Goal: Task Accomplishment & Management: Manage account settings

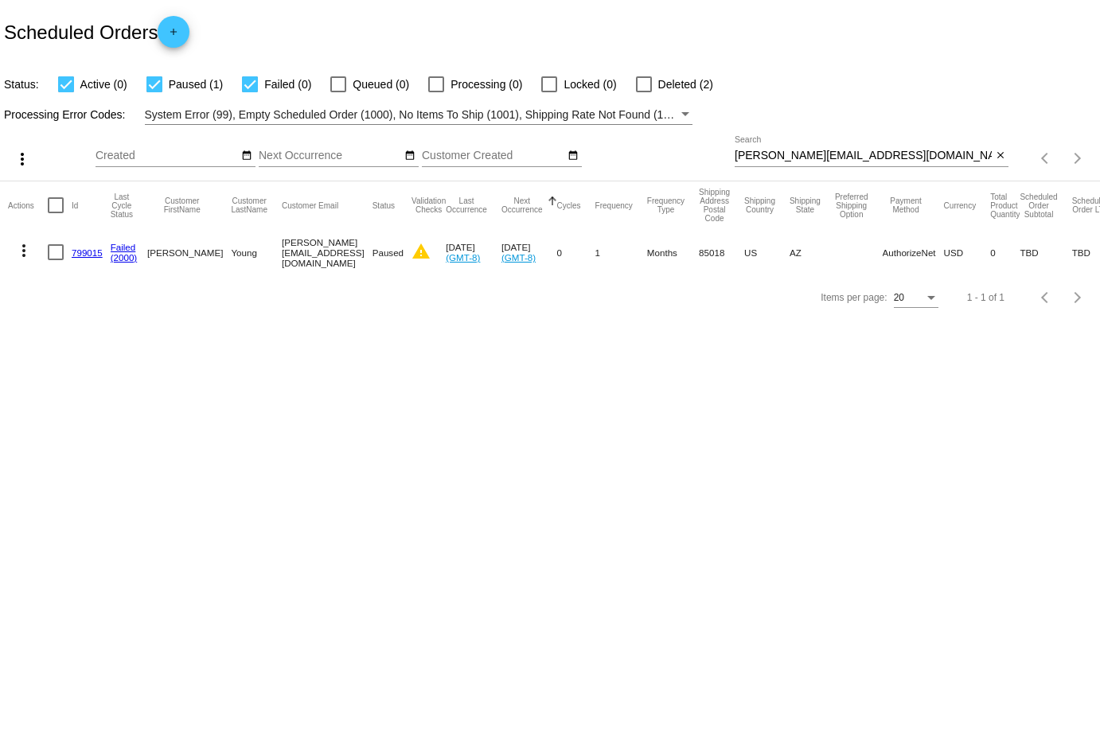
click at [25, 254] on mat-icon "more_vert" at bounding box center [23, 250] width 19 height 19
click at [115, 294] on span "View Event Logs" at bounding box center [97, 288] width 83 height 13
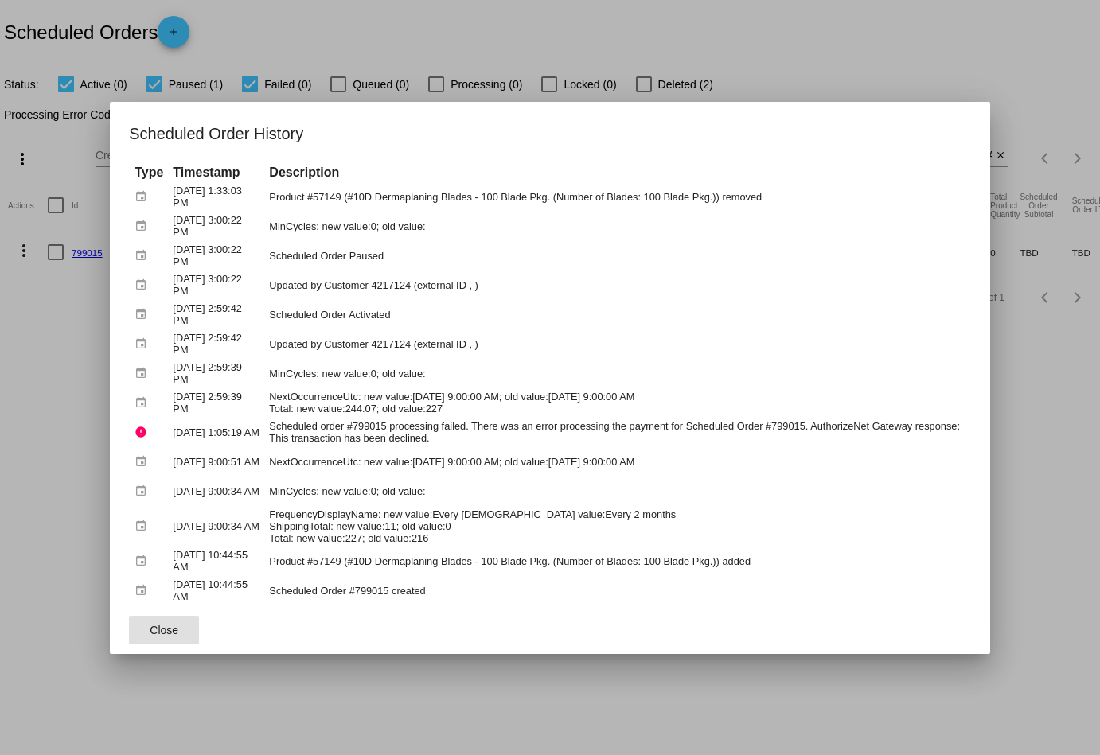
click at [173, 628] on span "Close" at bounding box center [164, 630] width 29 height 13
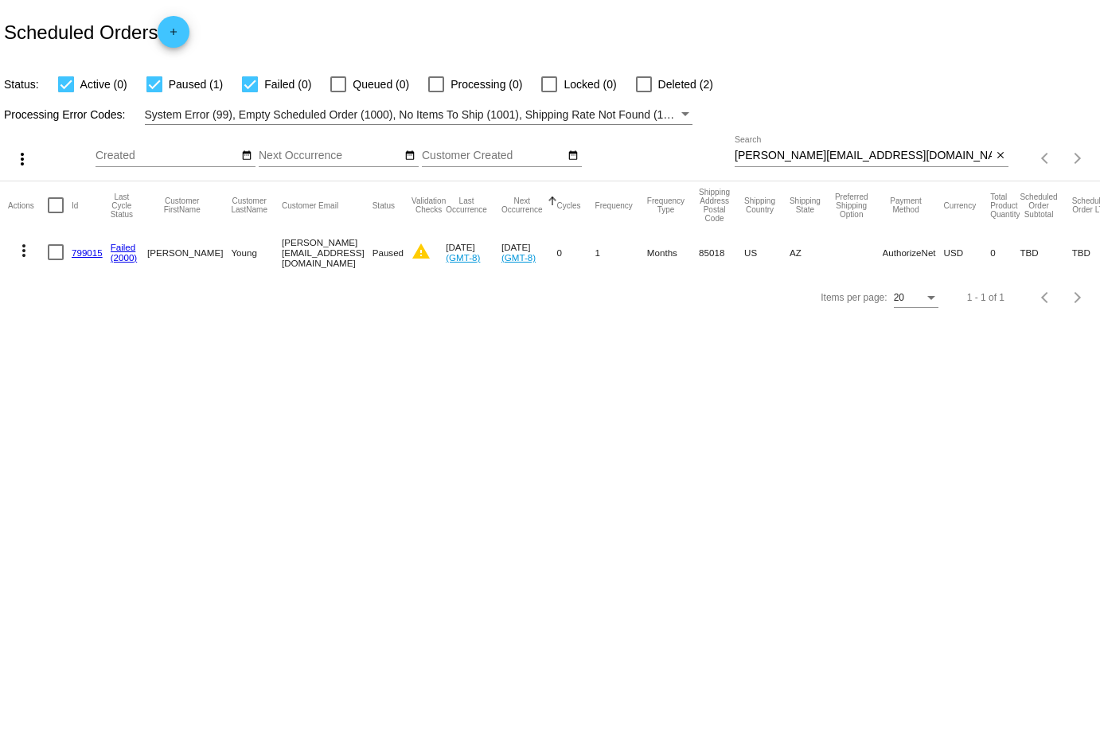
click at [23, 256] on mat-icon "more_vert" at bounding box center [23, 250] width 19 height 19
click at [117, 294] on span "View Event Logs" at bounding box center [97, 288] width 83 height 13
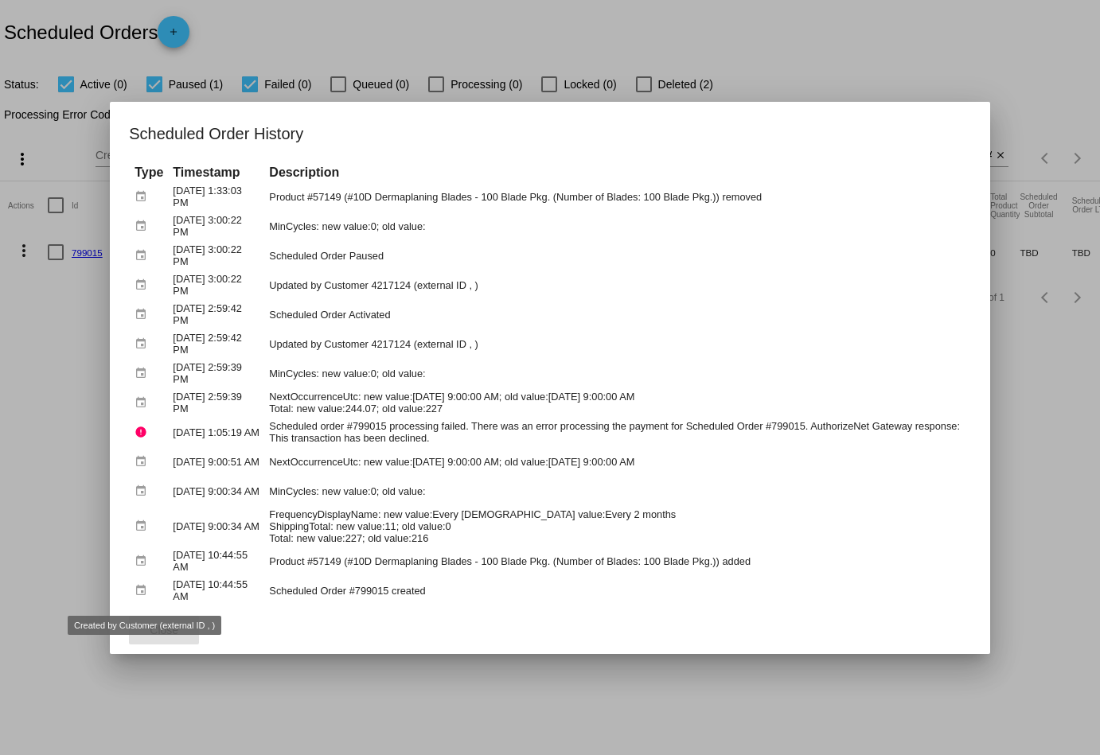
click at [166, 632] on span "Close" at bounding box center [164, 630] width 29 height 13
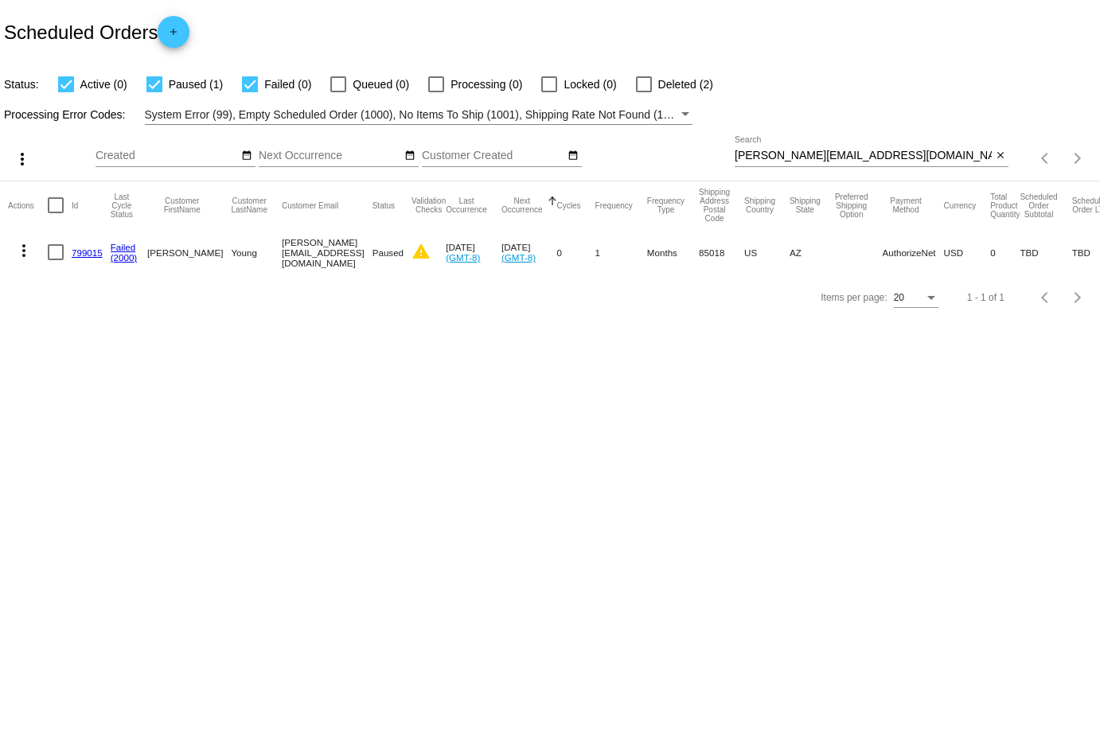
click at [21, 249] on mat-icon "more_vert" at bounding box center [23, 250] width 19 height 19
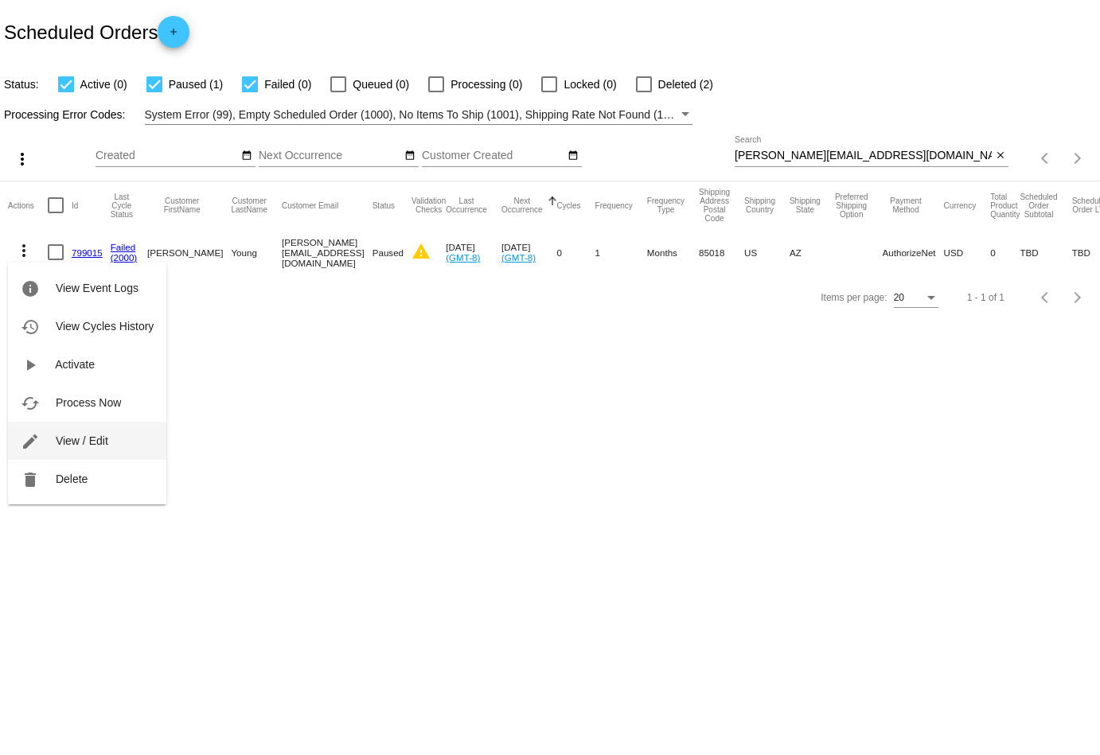
click at [111, 435] on button "edit View / Edit" at bounding box center [87, 441] width 158 height 38
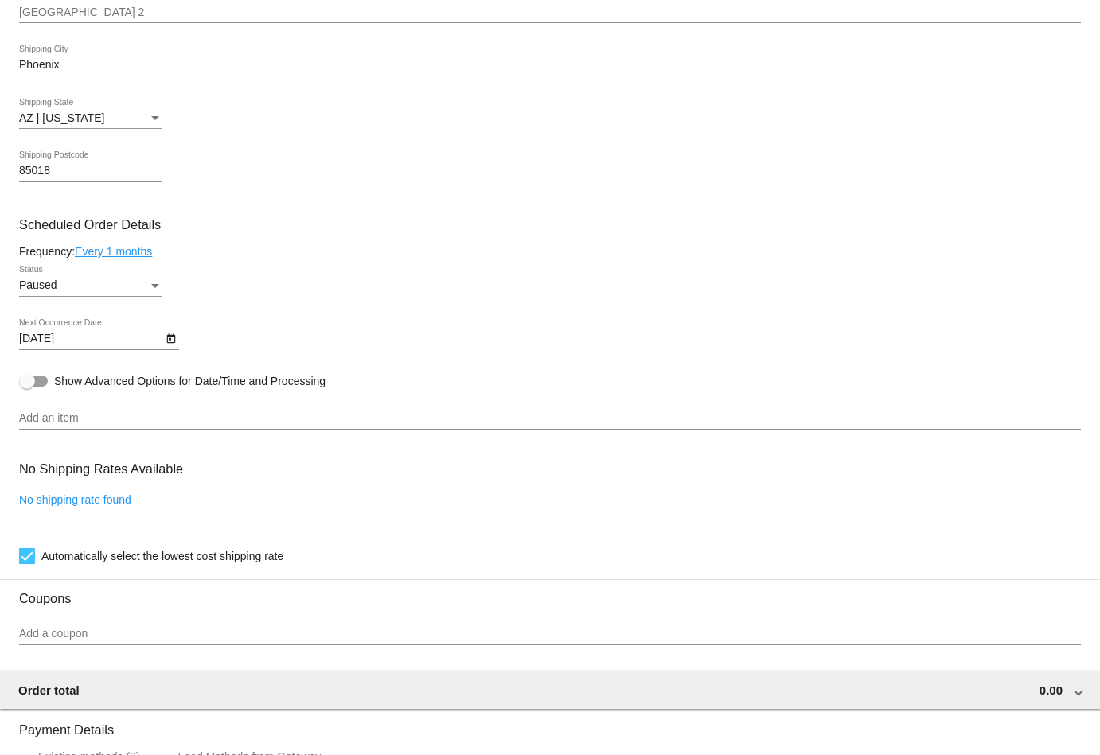
scroll to position [714, 0]
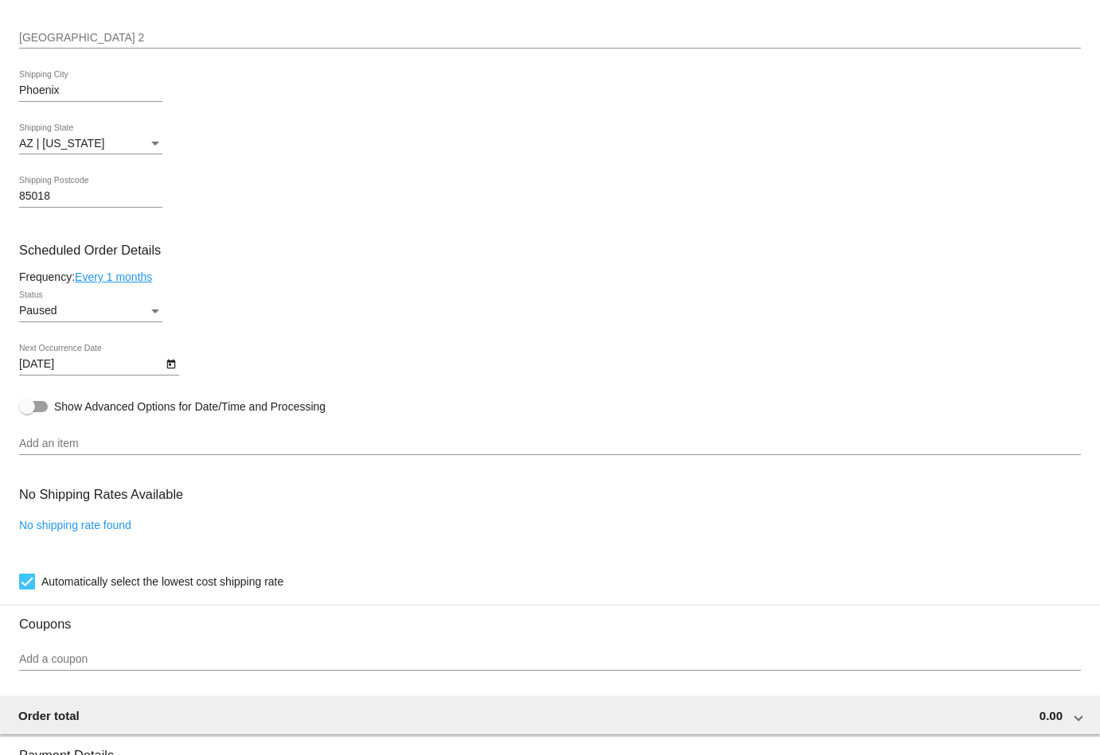
click at [154, 458] on div "Add an item" at bounding box center [550, 446] width 1062 height 45
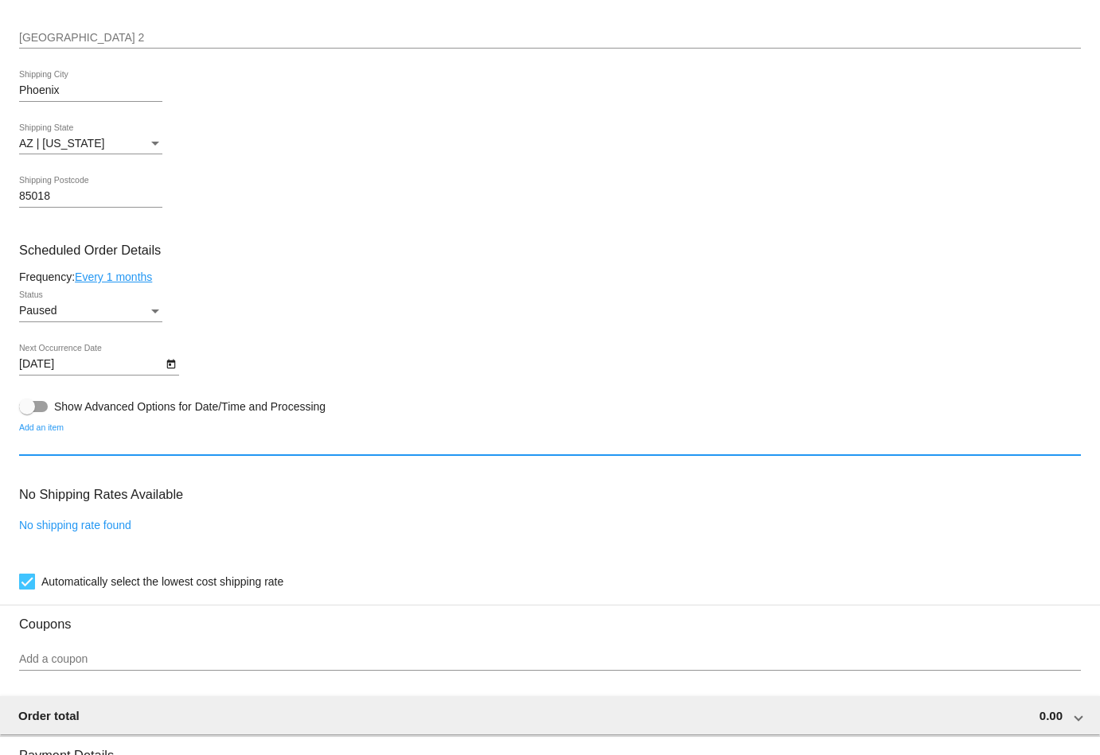
click at [146, 439] on input "Add an item" at bounding box center [550, 444] width 1062 height 13
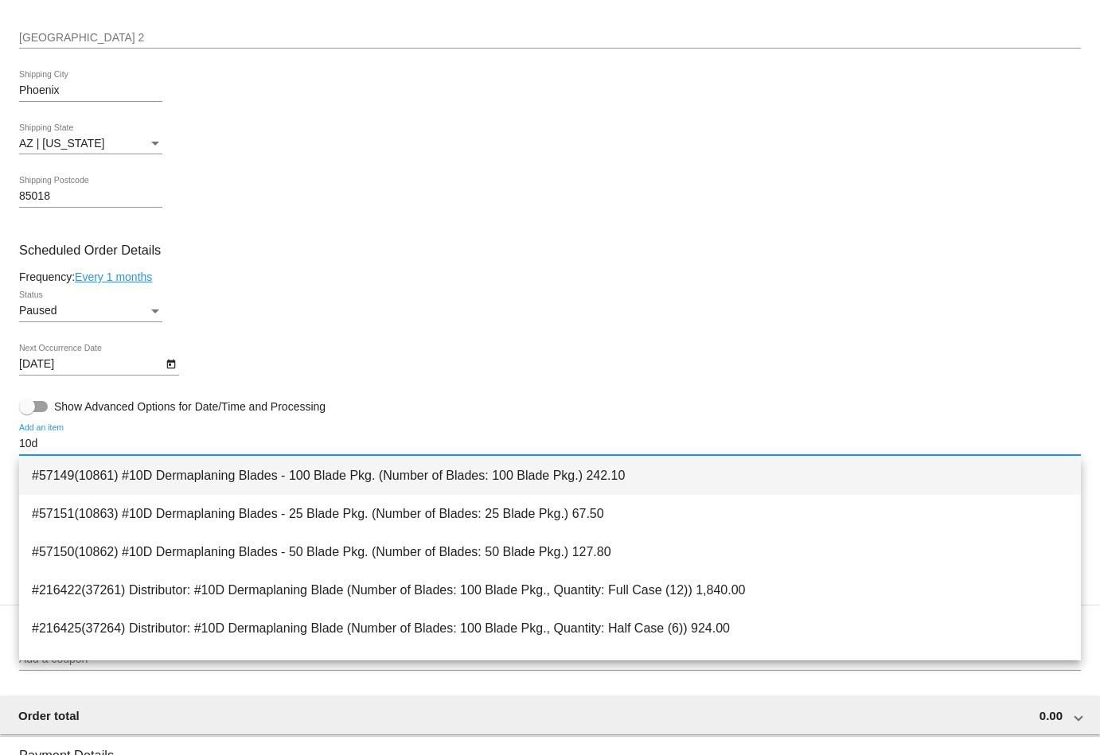
type input "10d"
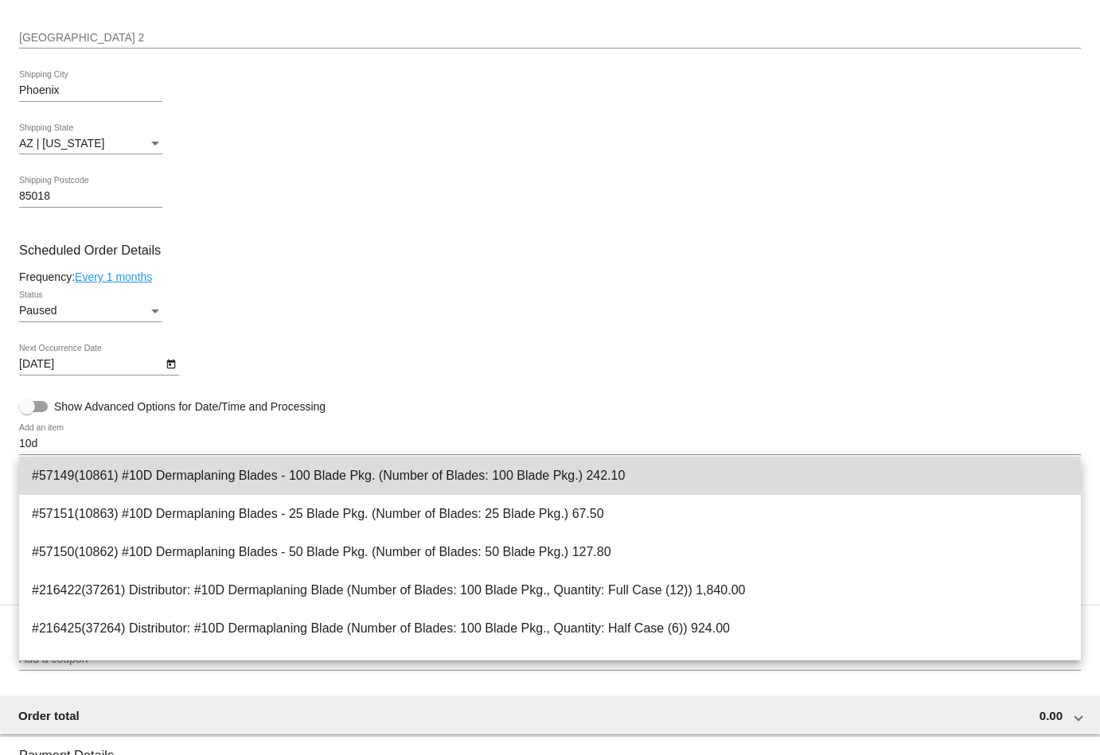
click at [185, 482] on span "#57149(10861) #10D Dermaplaning Blades - 100 Blade Pkg. (Number of Blades: 100 …" at bounding box center [550, 476] width 1036 height 38
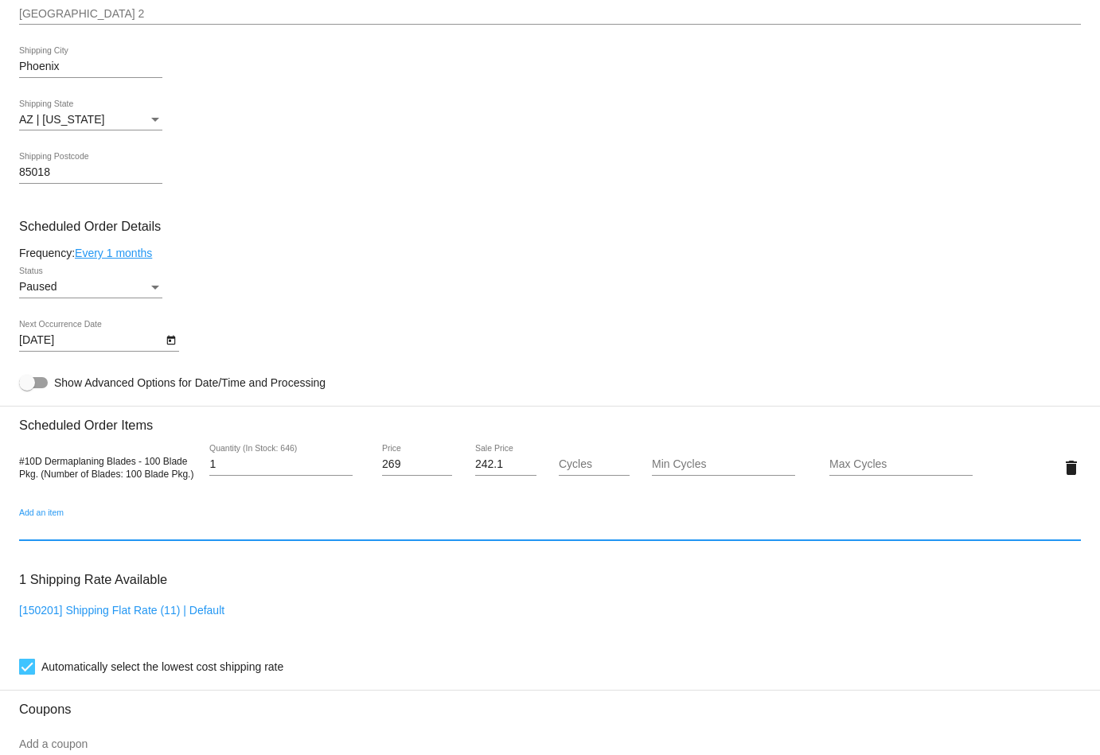
scroll to position [743, 0]
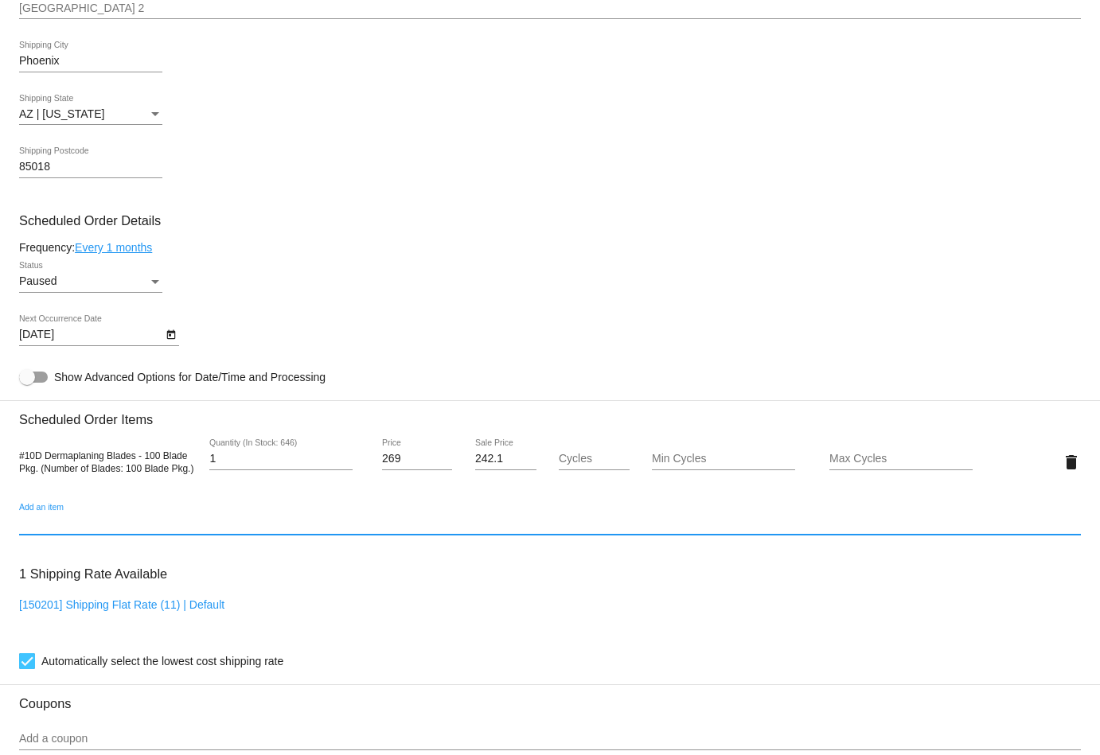
click at [172, 337] on icon "Open calendar" at bounding box center [171, 335] width 11 height 19
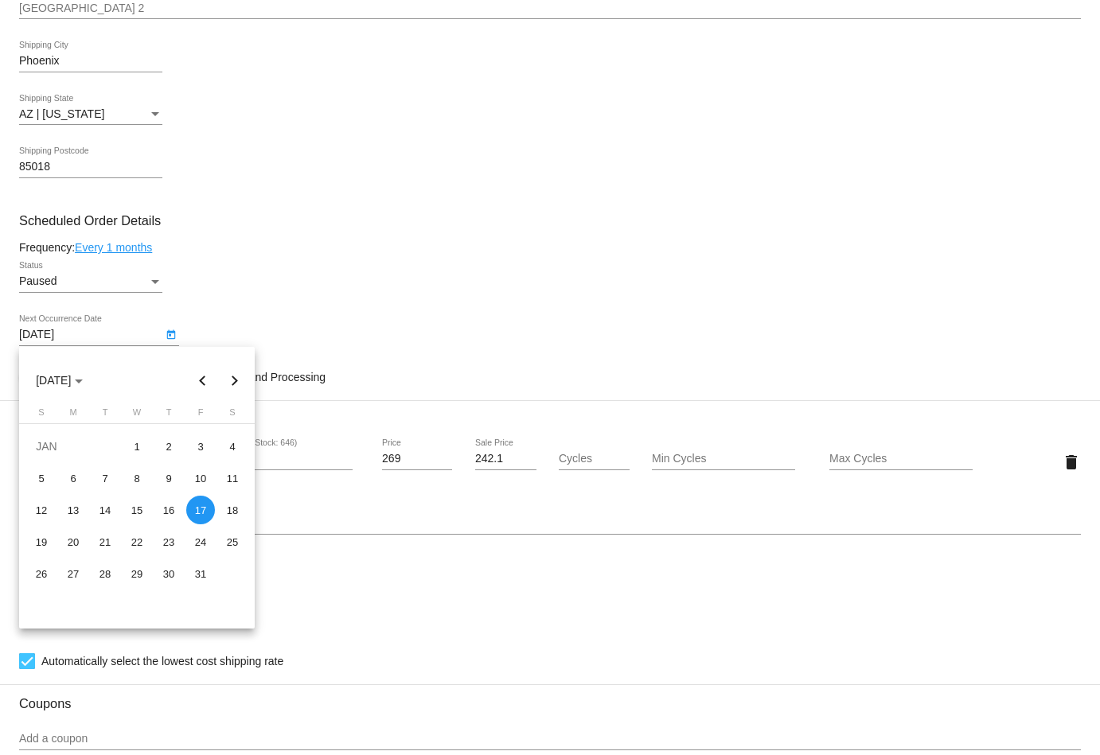
click at [231, 380] on button "Next month" at bounding box center [235, 381] width 32 height 32
click at [398, 294] on div at bounding box center [550, 377] width 1100 height 755
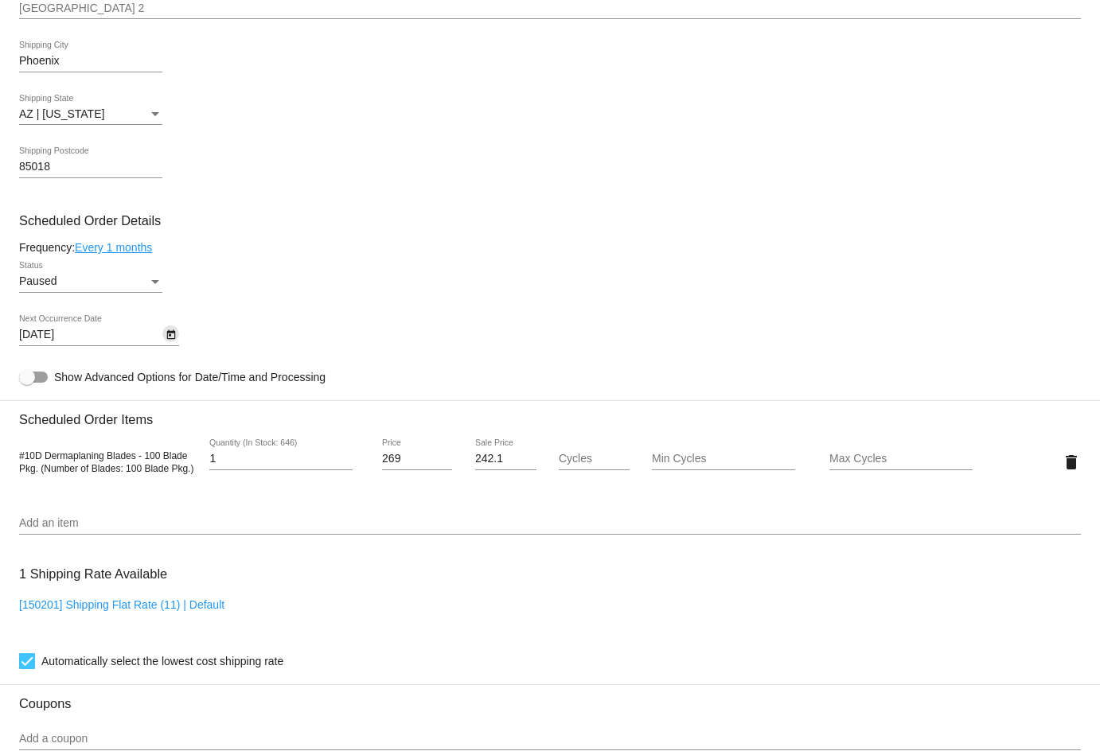
click at [172, 333] on icon "Open calendar" at bounding box center [170, 335] width 9 height 10
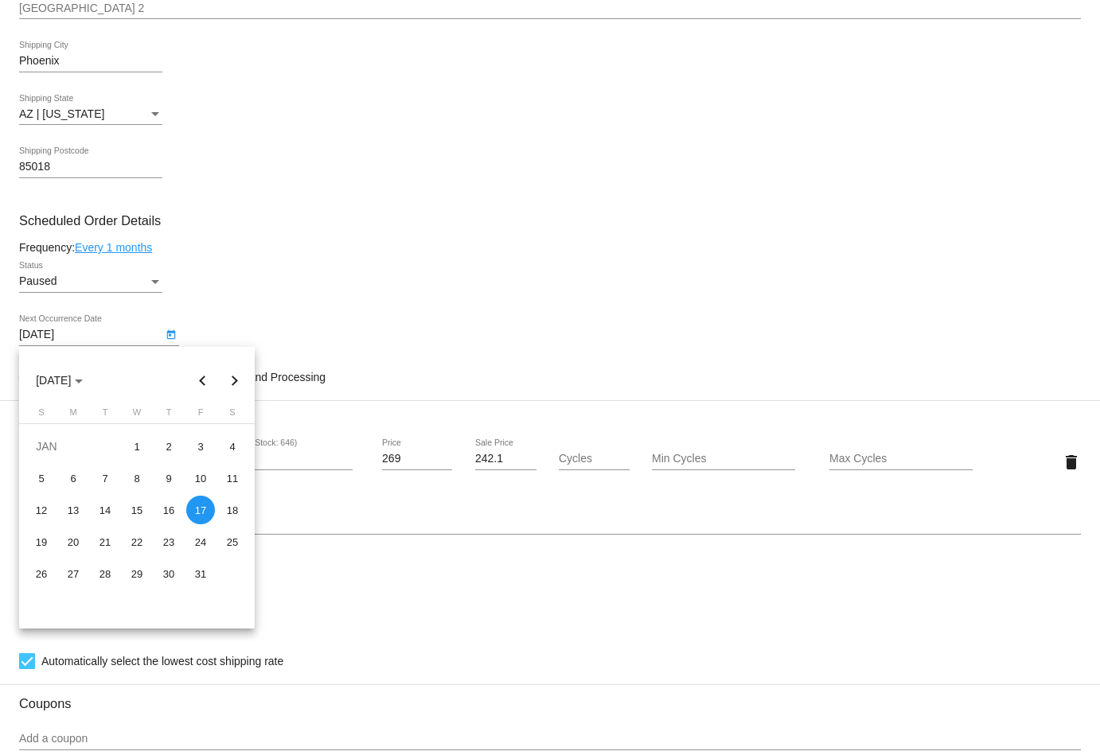
click at [235, 386] on button "Next month" at bounding box center [235, 381] width 32 height 32
click at [235, 385] on button "Next month" at bounding box center [235, 381] width 32 height 32
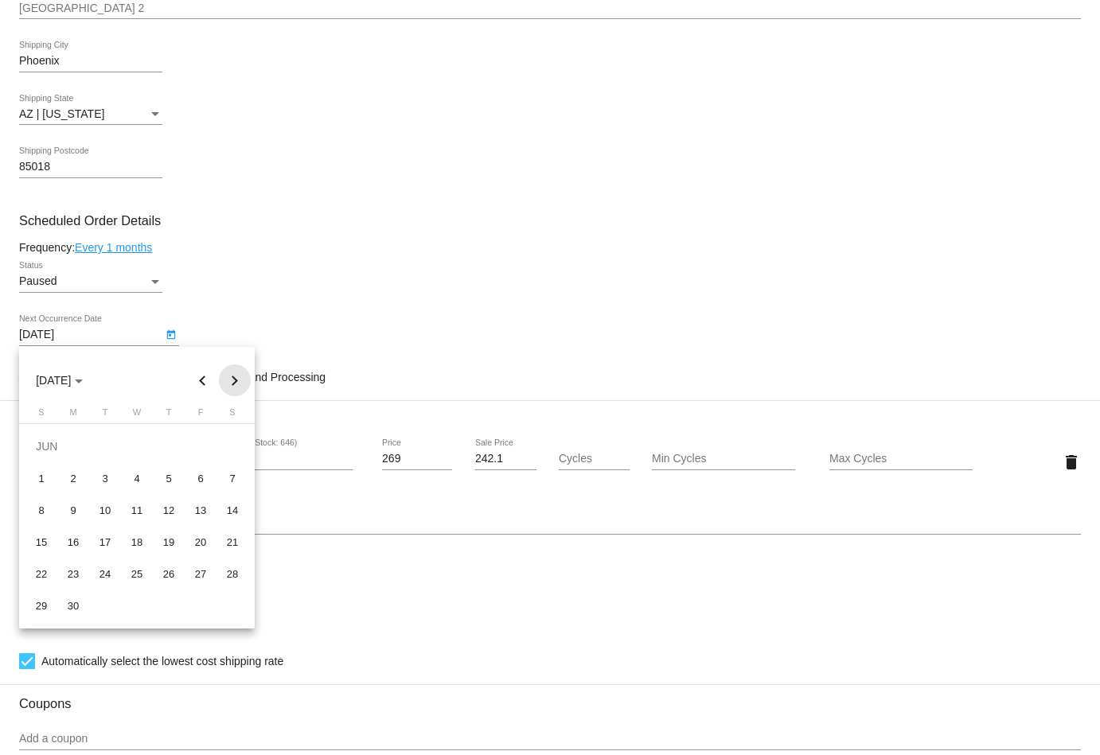
click at [235, 385] on button "Next month" at bounding box center [235, 381] width 32 height 32
click at [235, 384] on button "Next month" at bounding box center [235, 381] width 32 height 32
click at [75, 505] on div "8" at bounding box center [73, 510] width 29 height 29
type input "[DATE]"
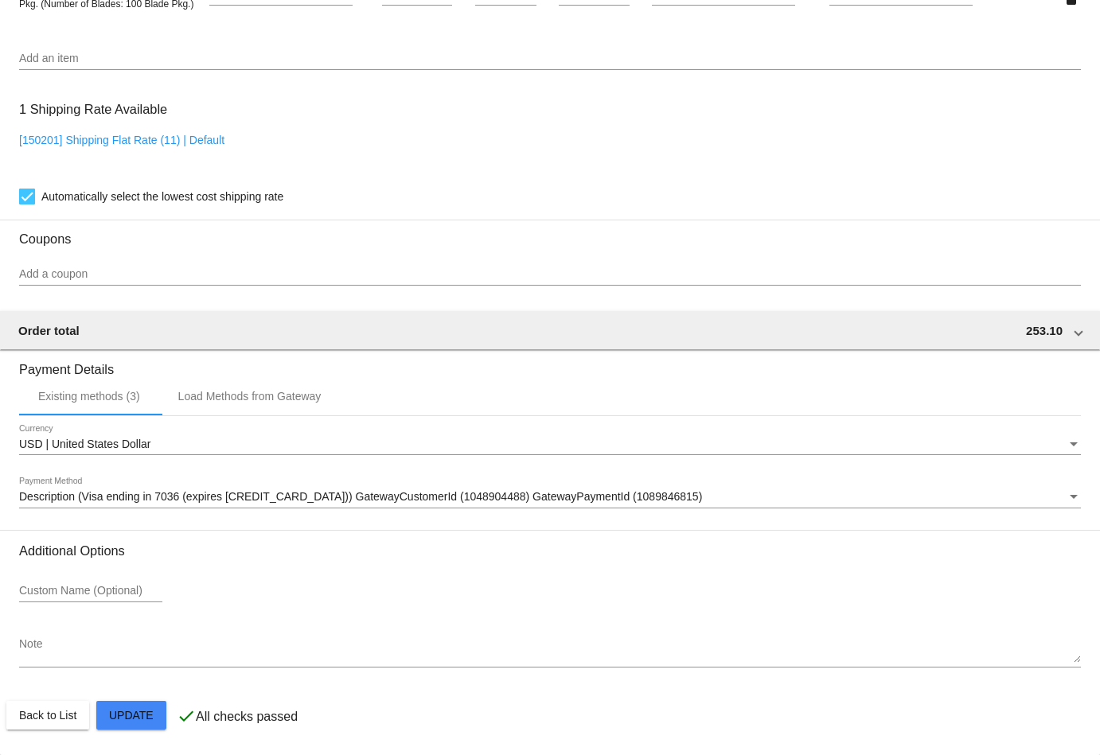
scroll to position [1210, 0]
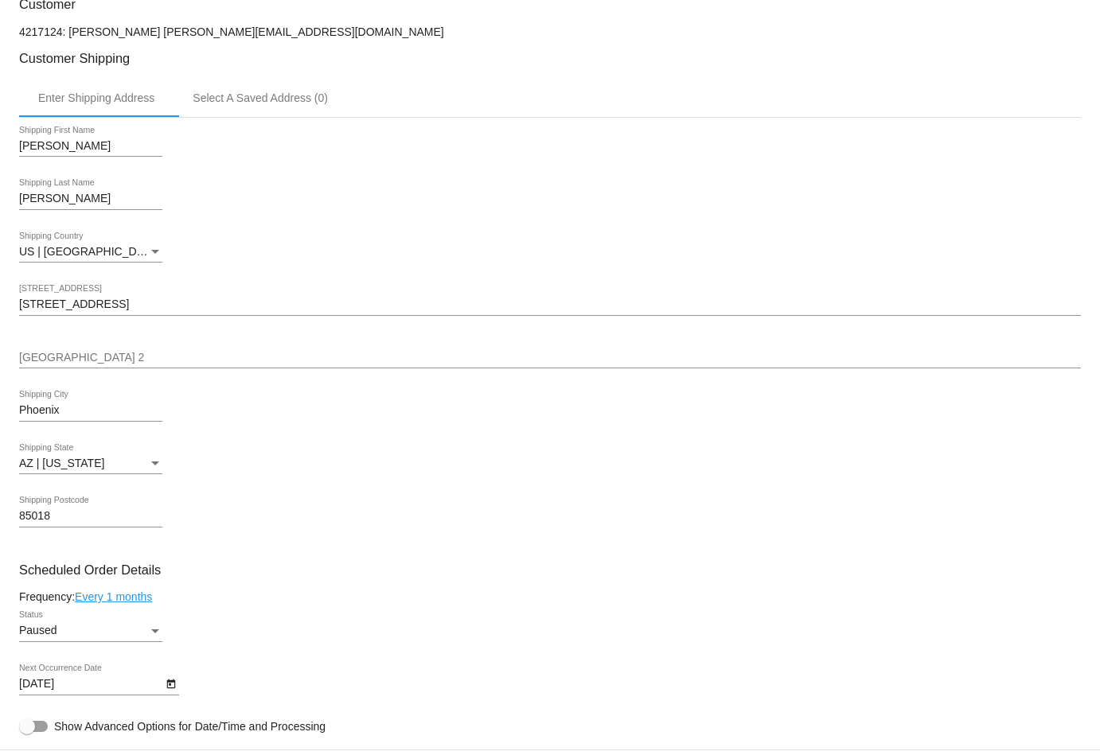
scroll to position [419, 0]
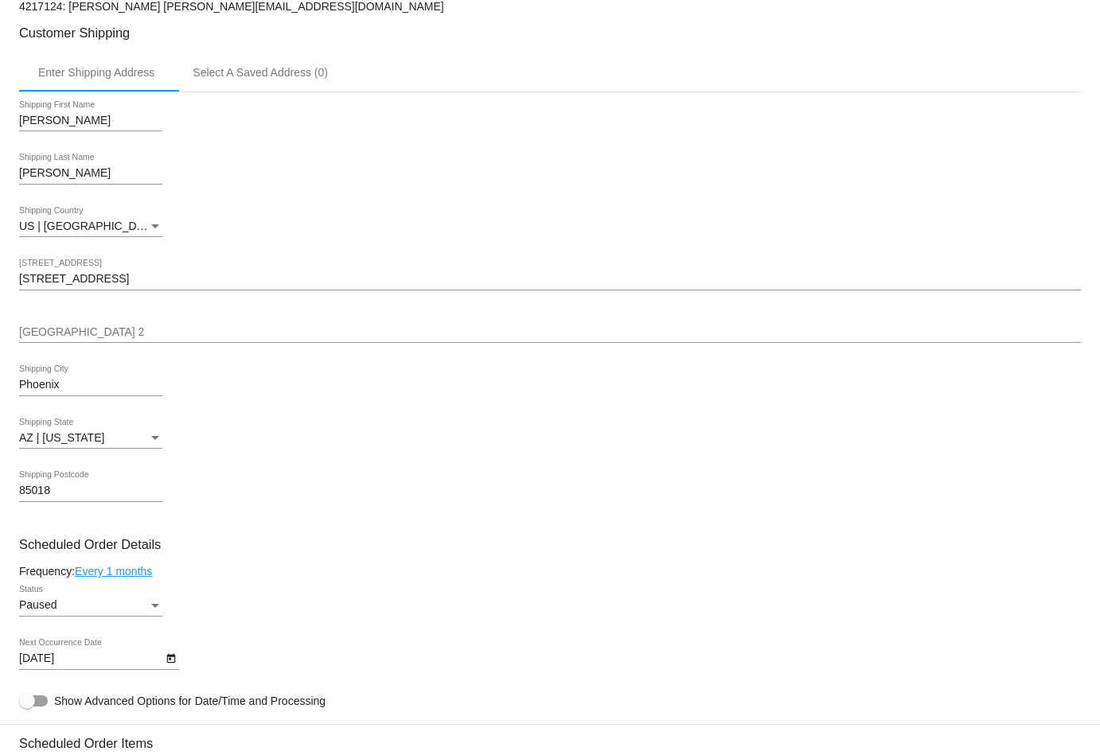
click at [76, 606] on div "Paused" at bounding box center [83, 605] width 129 height 13
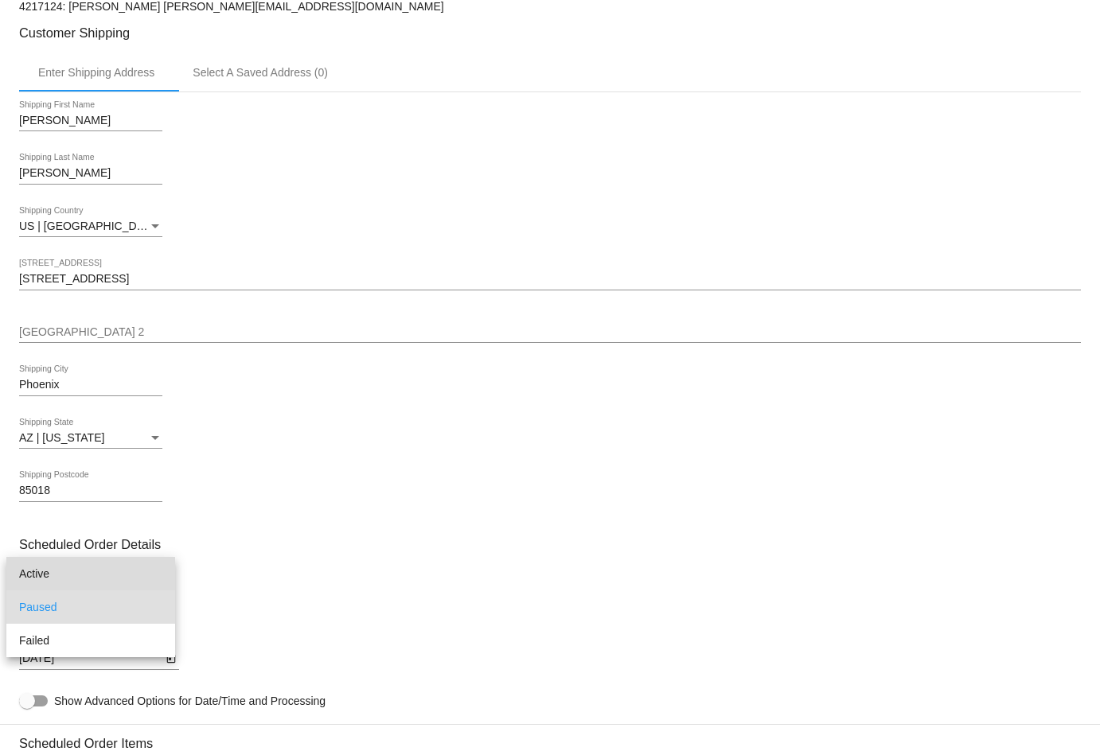
click at [59, 577] on span "Active" at bounding box center [90, 573] width 143 height 33
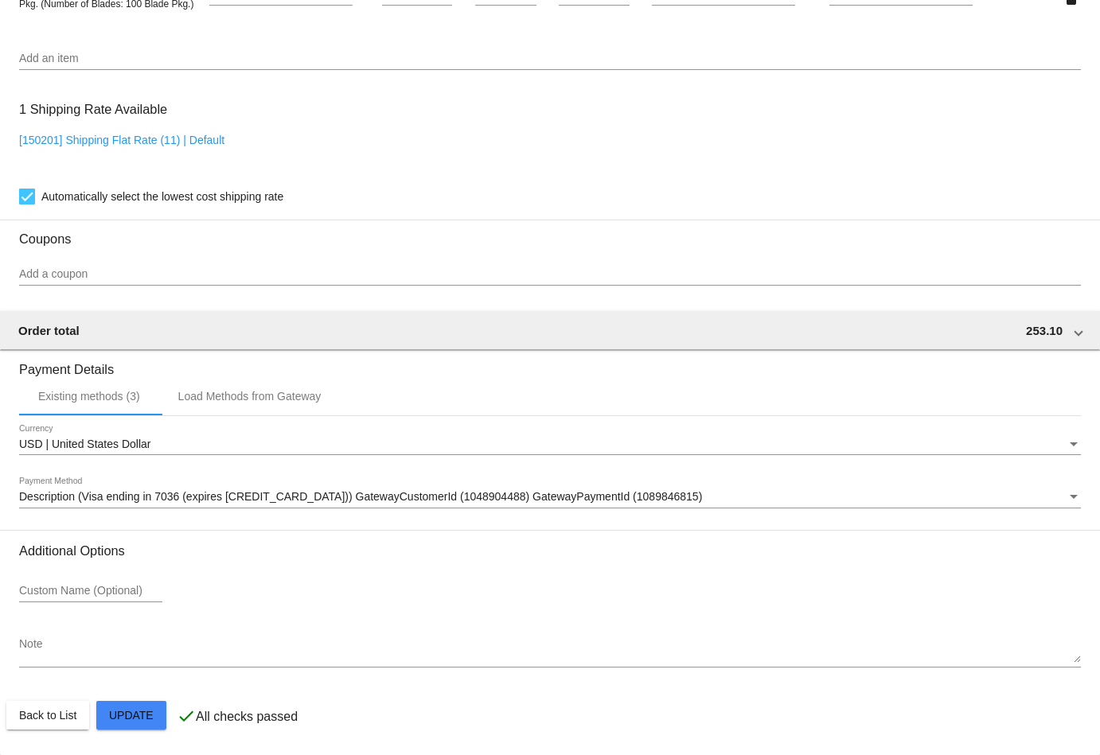
scroll to position [1210, 0]
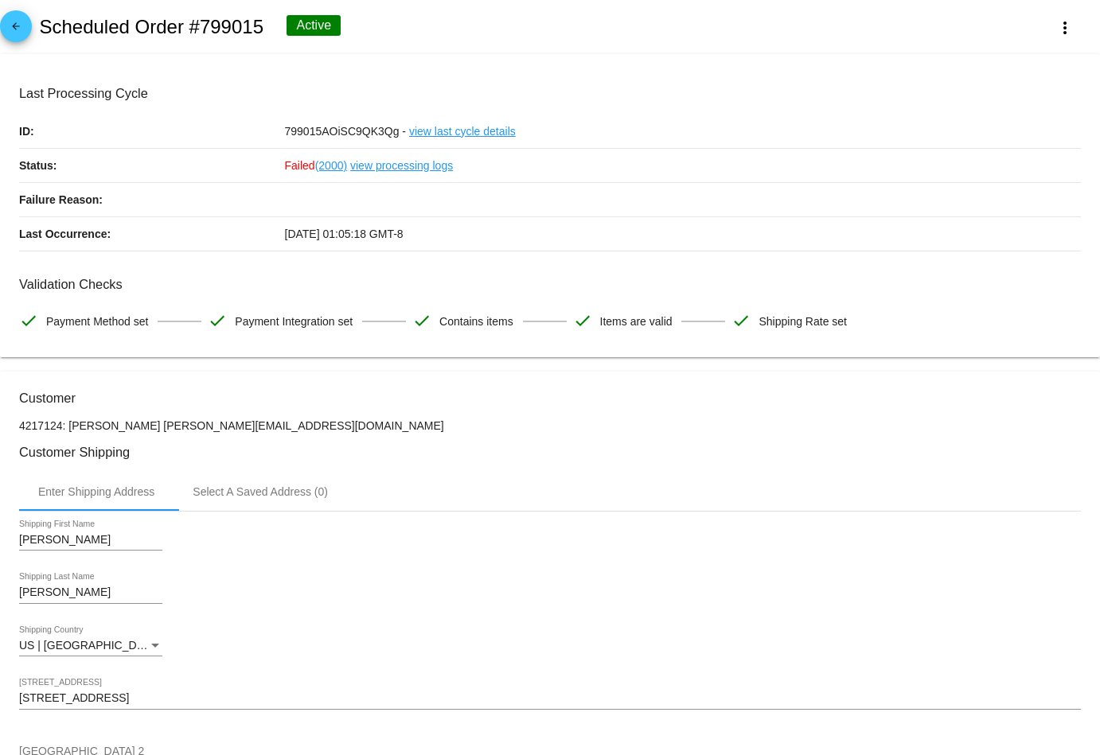
scroll to position [0, 0]
click at [15, 33] on mat-icon "arrow_back" at bounding box center [15, 30] width 19 height 19
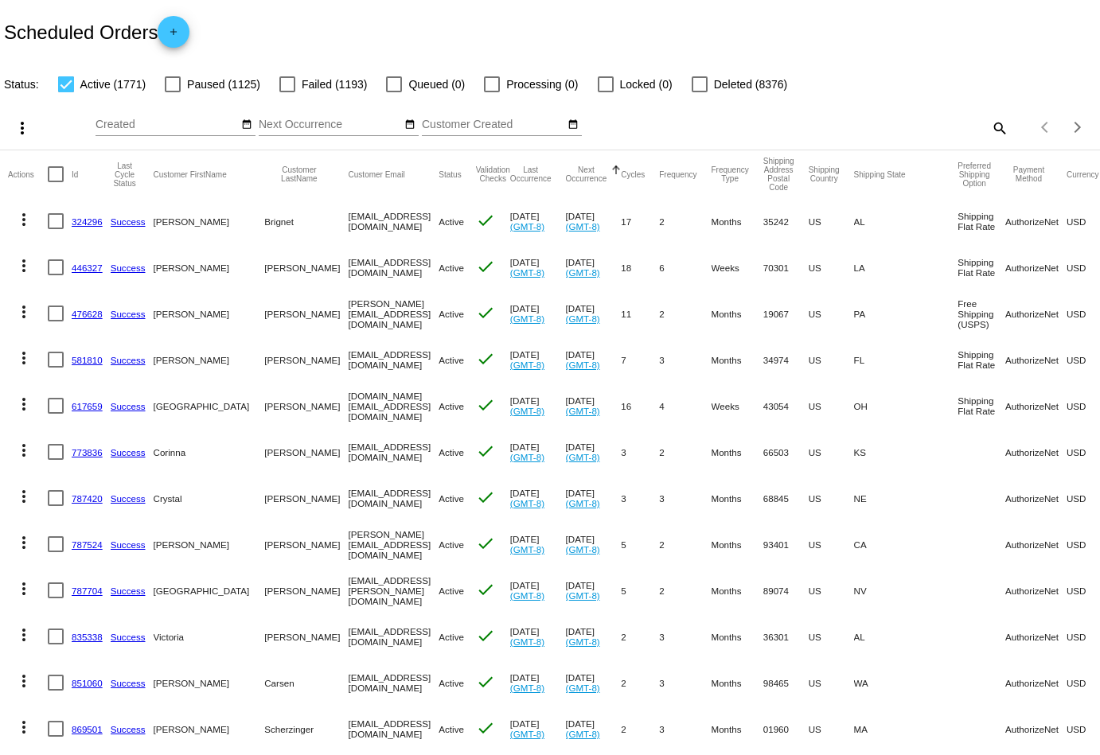
click at [982, 134] on div "search" at bounding box center [872, 127] width 274 height 25
click at [994, 134] on mat-icon "search" at bounding box center [998, 127] width 19 height 25
click at [888, 122] on input "Search" at bounding box center [872, 125] width 274 height 13
paste input "[EMAIL_ADDRESS][DOMAIN_NAME]"
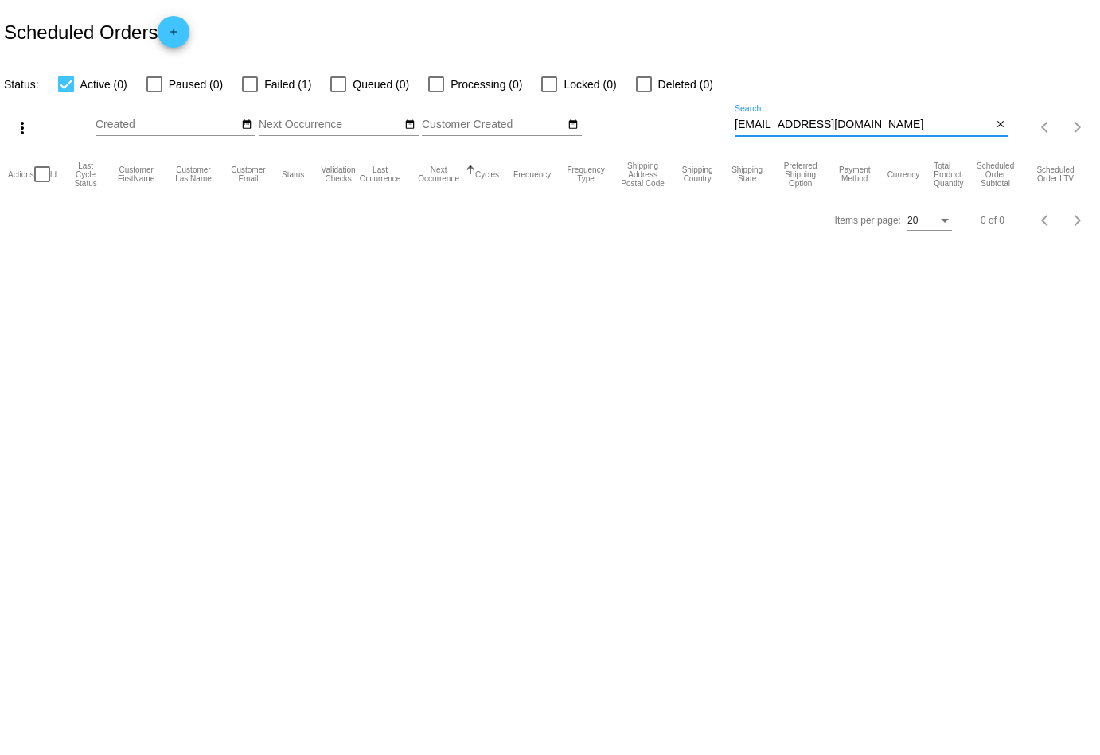
type input "[EMAIL_ADDRESS][DOMAIN_NAME]"
click at [248, 87] on div at bounding box center [250, 84] width 16 height 16
click at [249, 92] on input "Failed (1)" at bounding box center [249, 92] width 1 height 1
checkbox input "true"
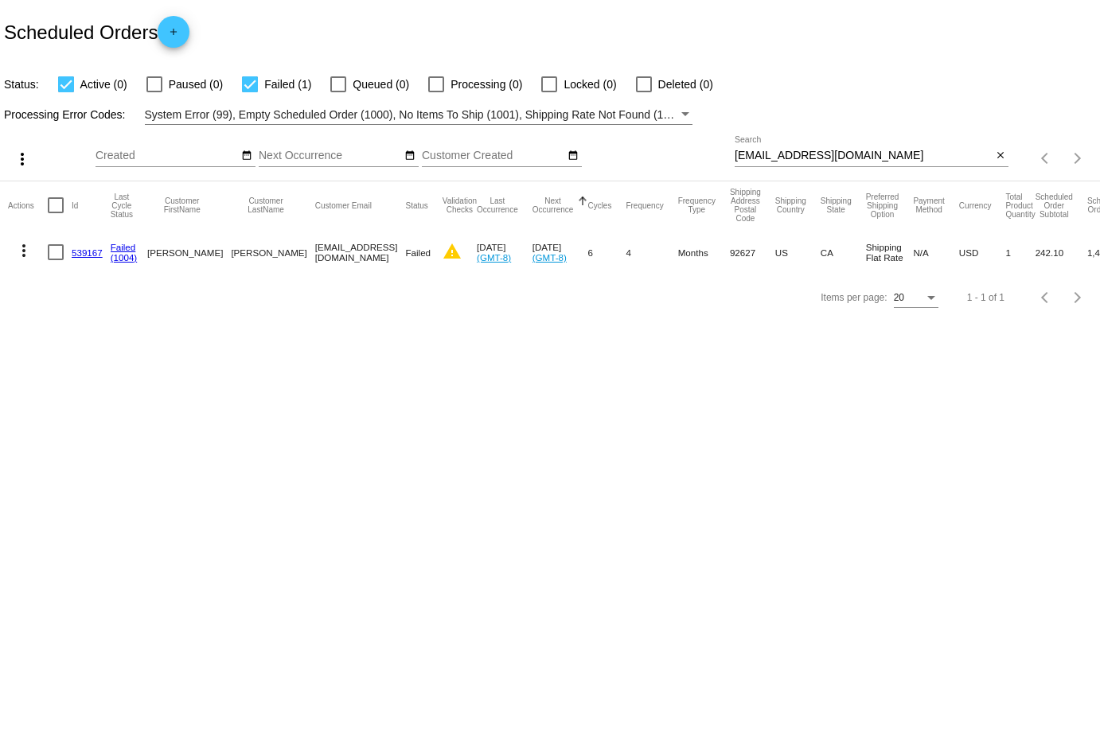
click at [26, 245] on mat-icon "more_vert" at bounding box center [23, 250] width 19 height 19
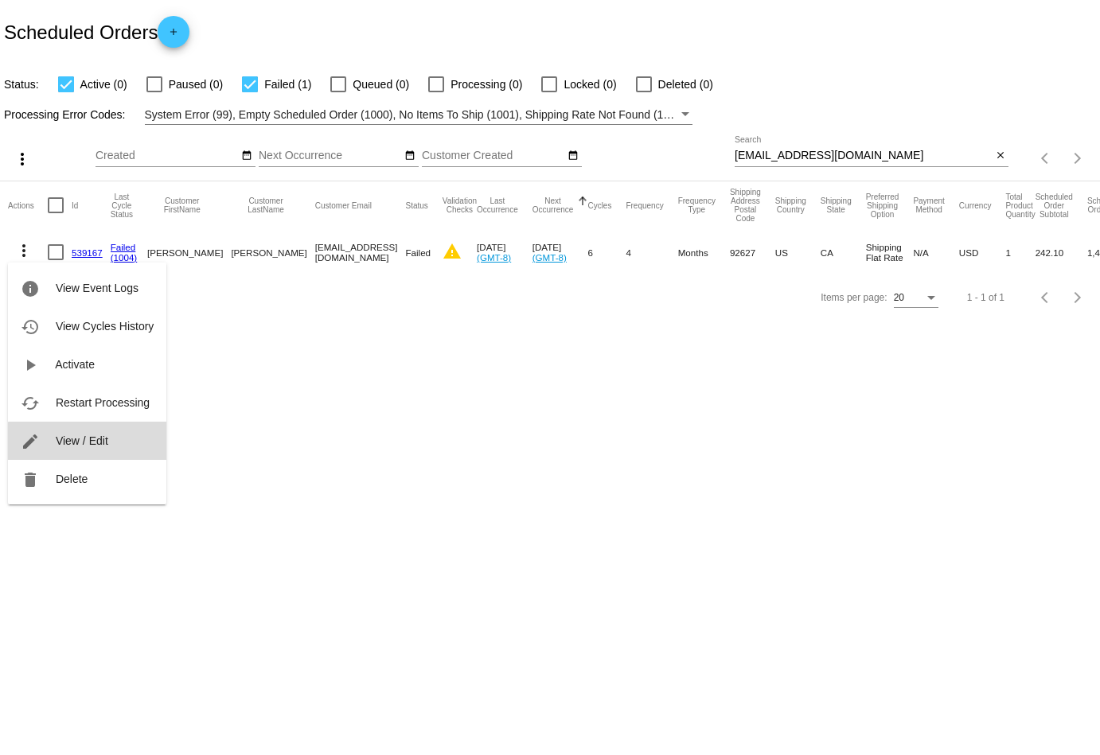
click at [103, 447] on span "View / Edit" at bounding box center [82, 441] width 53 height 13
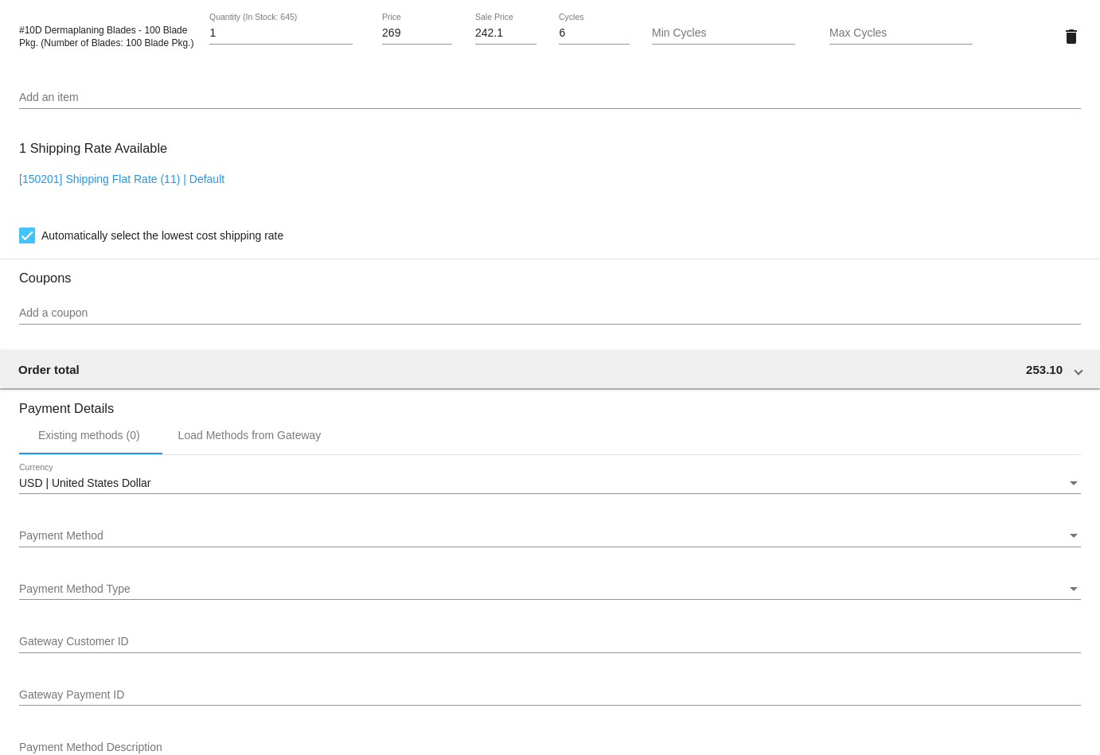
scroll to position [1324, 0]
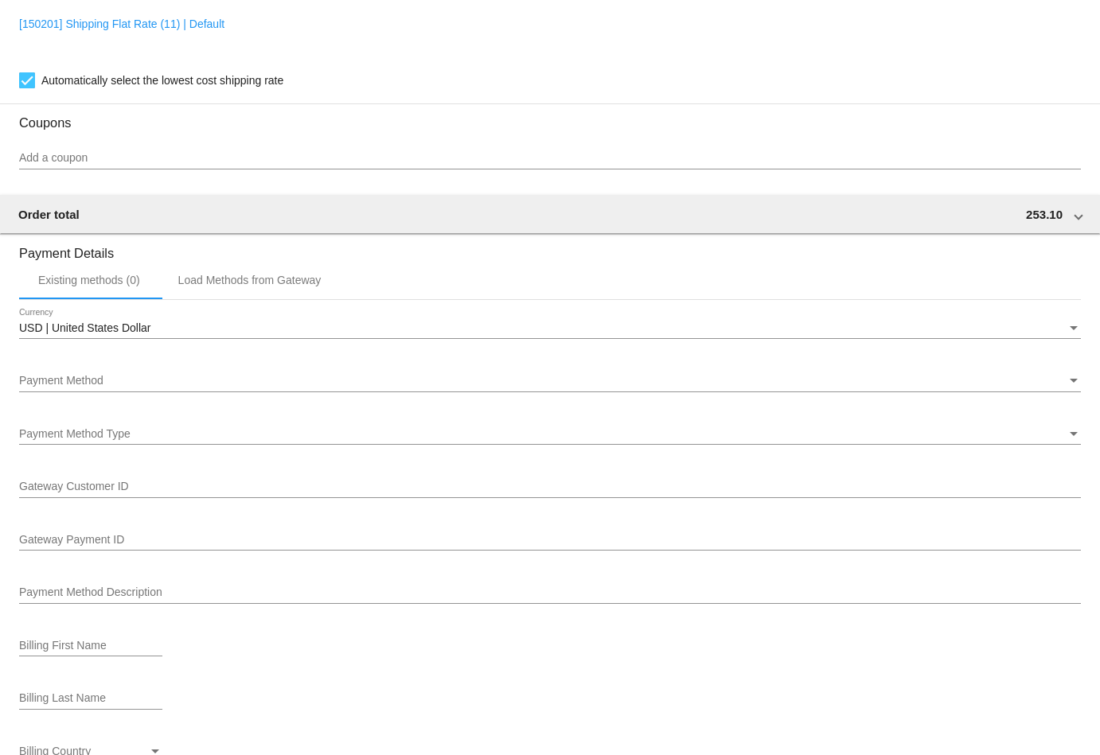
click at [93, 374] on div "Payment Method Payment Method" at bounding box center [550, 376] width 1062 height 31
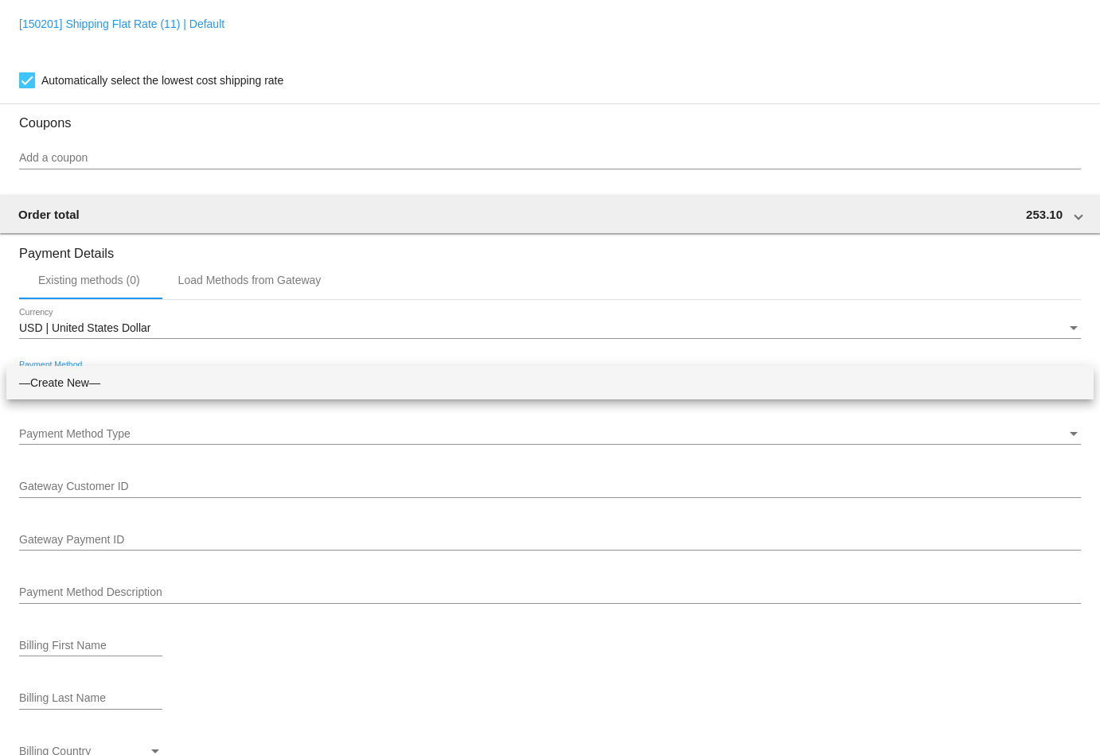
click at [285, 199] on div at bounding box center [550, 377] width 1100 height 755
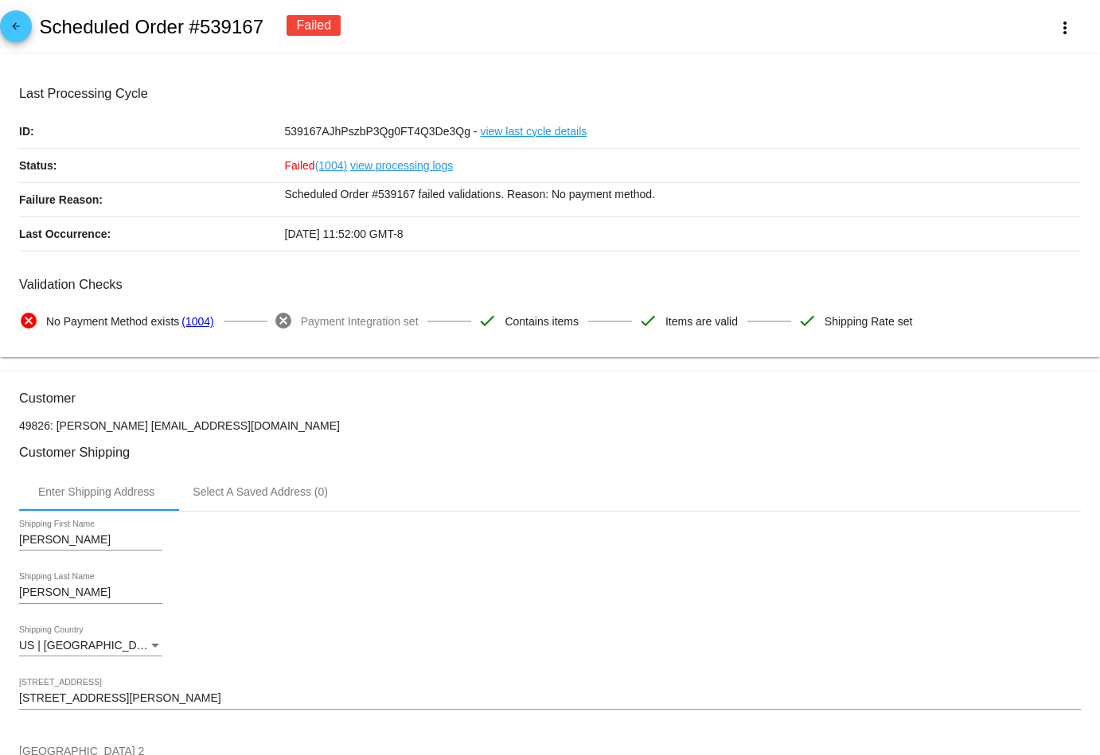
scroll to position [0, 0]
click at [19, 31] on mat-icon "arrow_back" at bounding box center [15, 30] width 19 height 19
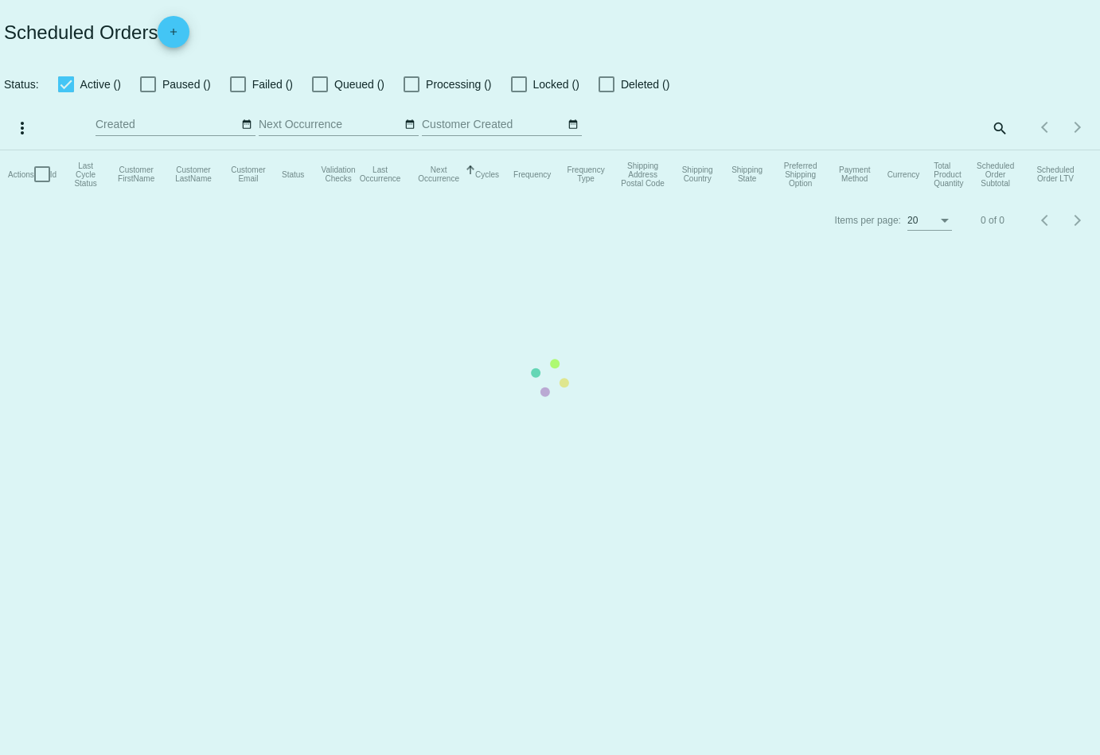
checkbox input "true"
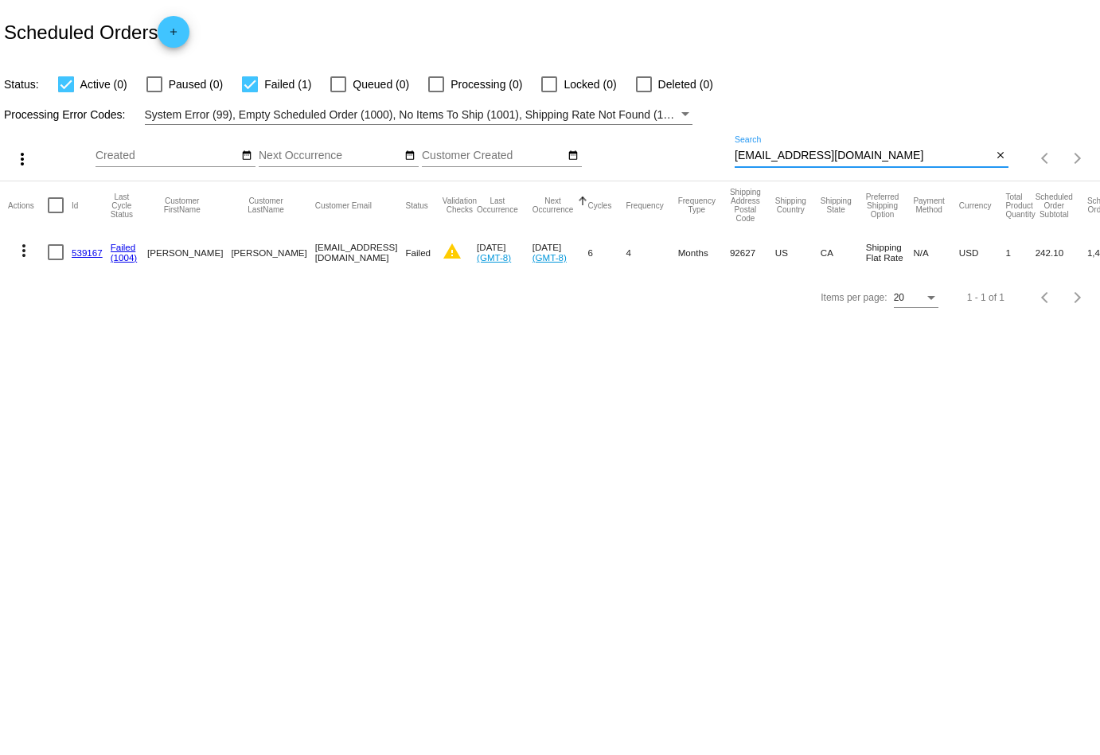
drag, startPoint x: 916, startPoint y: 154, endPoint x: 589, endPoint y: 146, distance: 327.2
click at [589, 146] on div "more_vert Sep Jan Feb Mar [DATE]" at bounding box center [550, 153] width 1100 height 57
paste input "sylv.[PERSON_NAME]"
type input "[EMAIL_ADDRESS][PERSON_NAME][DOMAIN_NAME]"
click at [21, 252] on mat-icon "more_vert" at bounding box center [23, 250] width 19 height 19
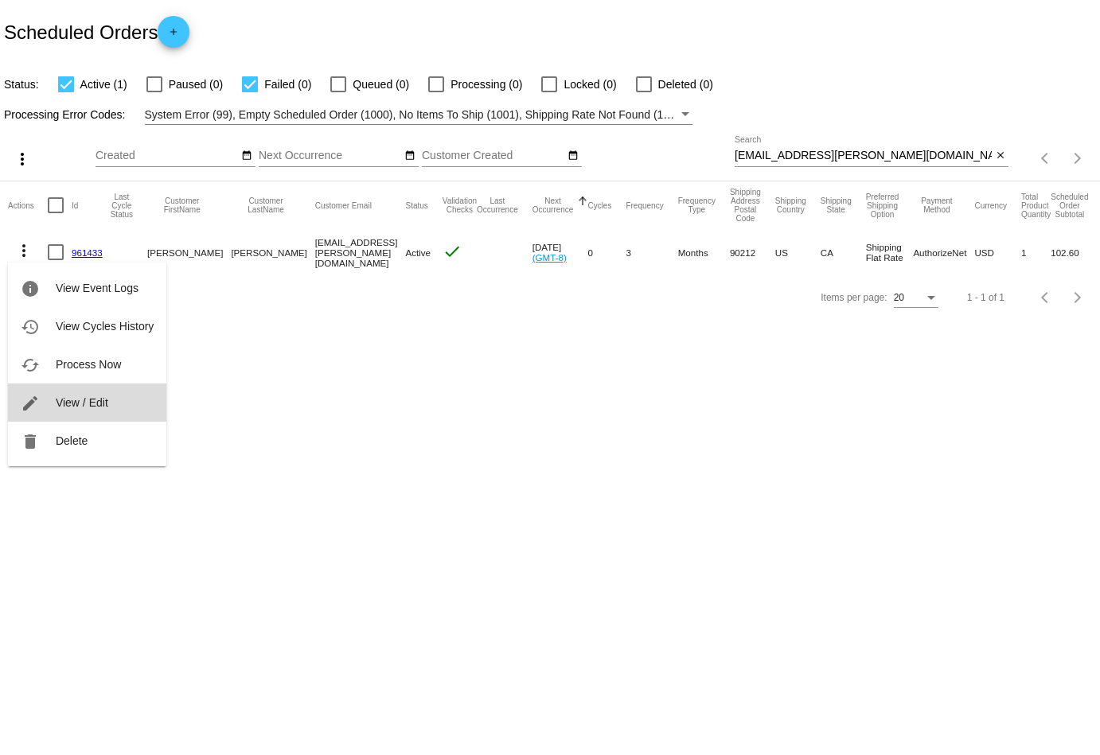
click at [62, 404] on span "View / Edit" at bounding box center [82, 402] width 53 height 13
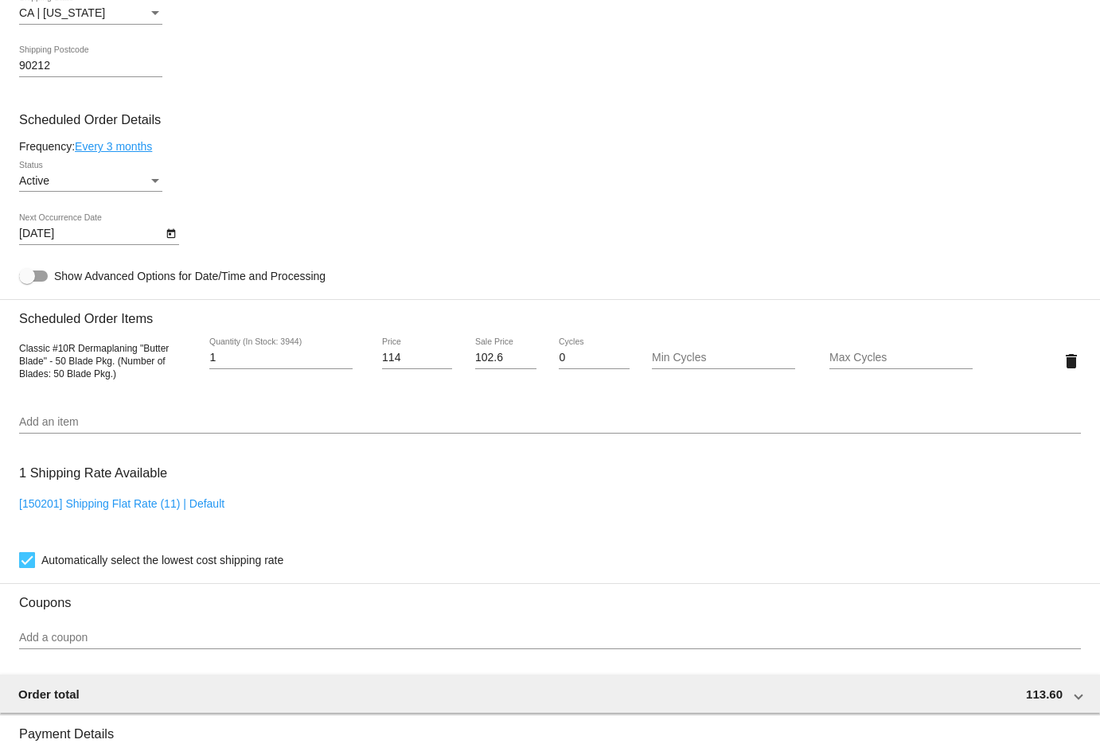
scroll to position [669, 0]
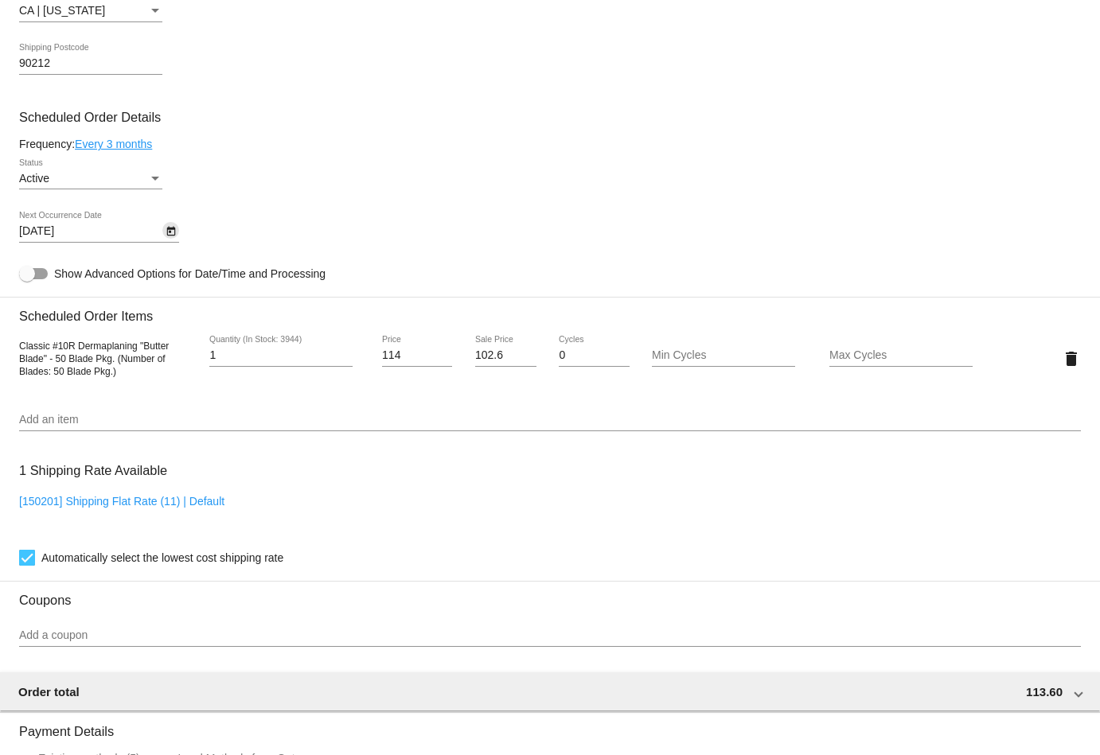
click at [175, 236] on icon "Open calendar" at bounding box center [170, 232] width 9 height 10
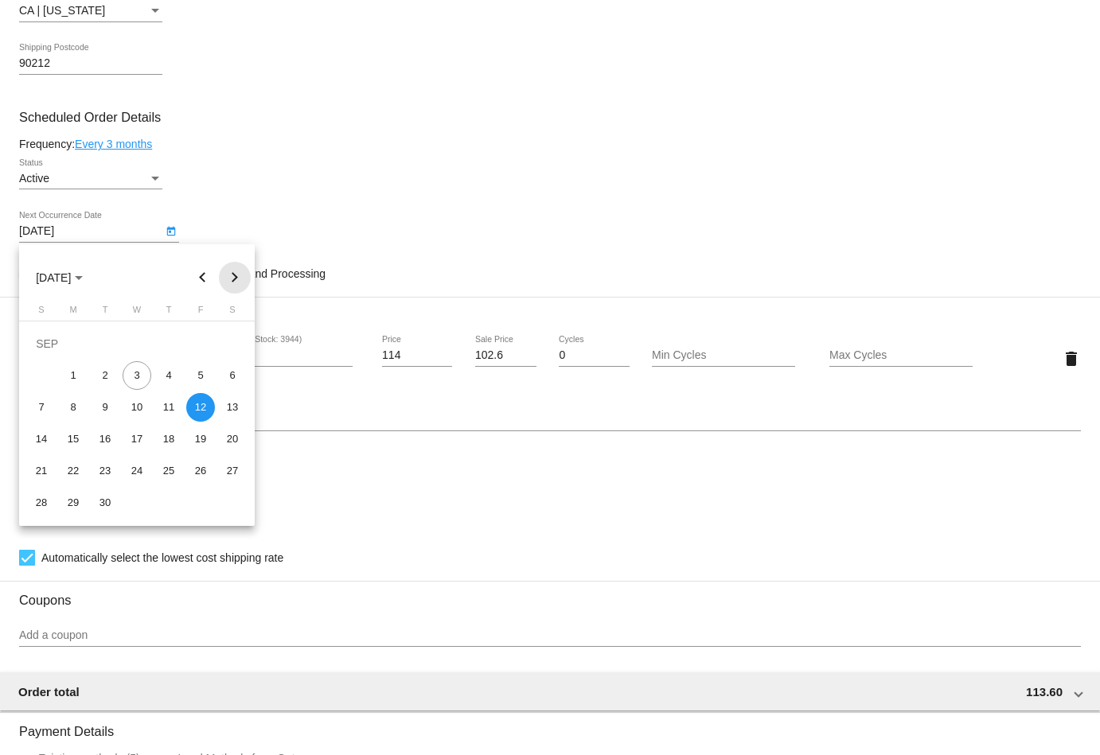
click at [232, 277] on button "Next month" at bounding box center [235, 278] width 32 height 32
click at [212, 399] on div "12" at bounding box center [200, 407] width 29 height 29
type input "[DATE]"
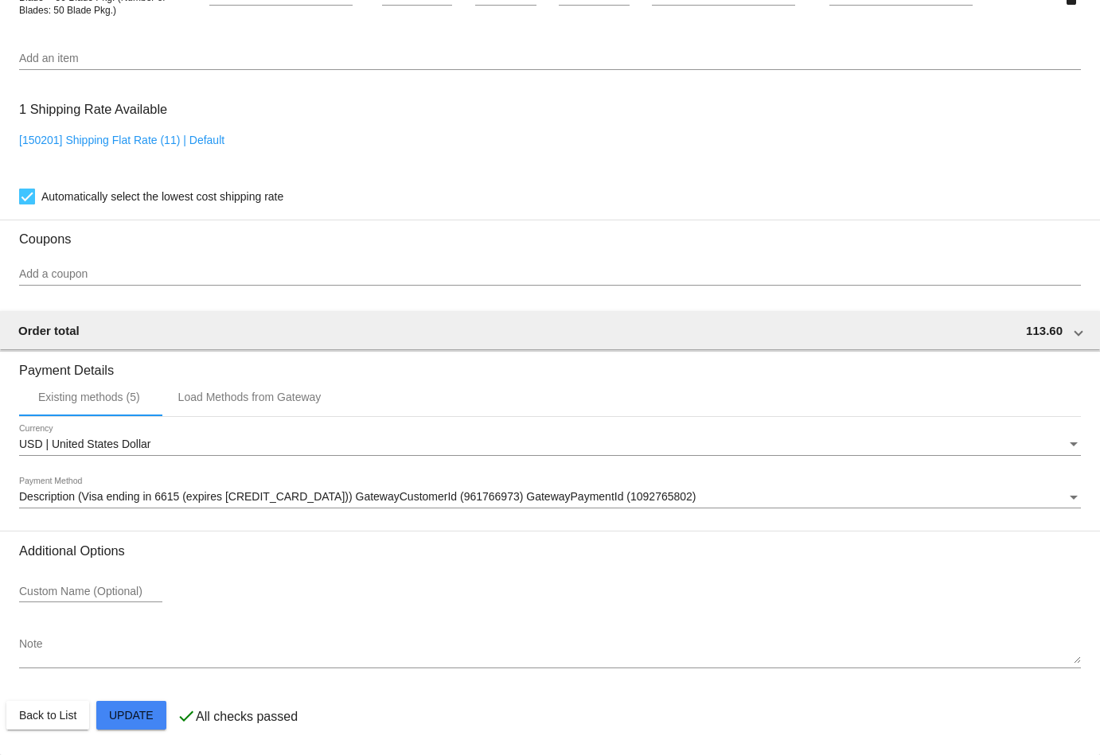
scroll to position [1031, 0]
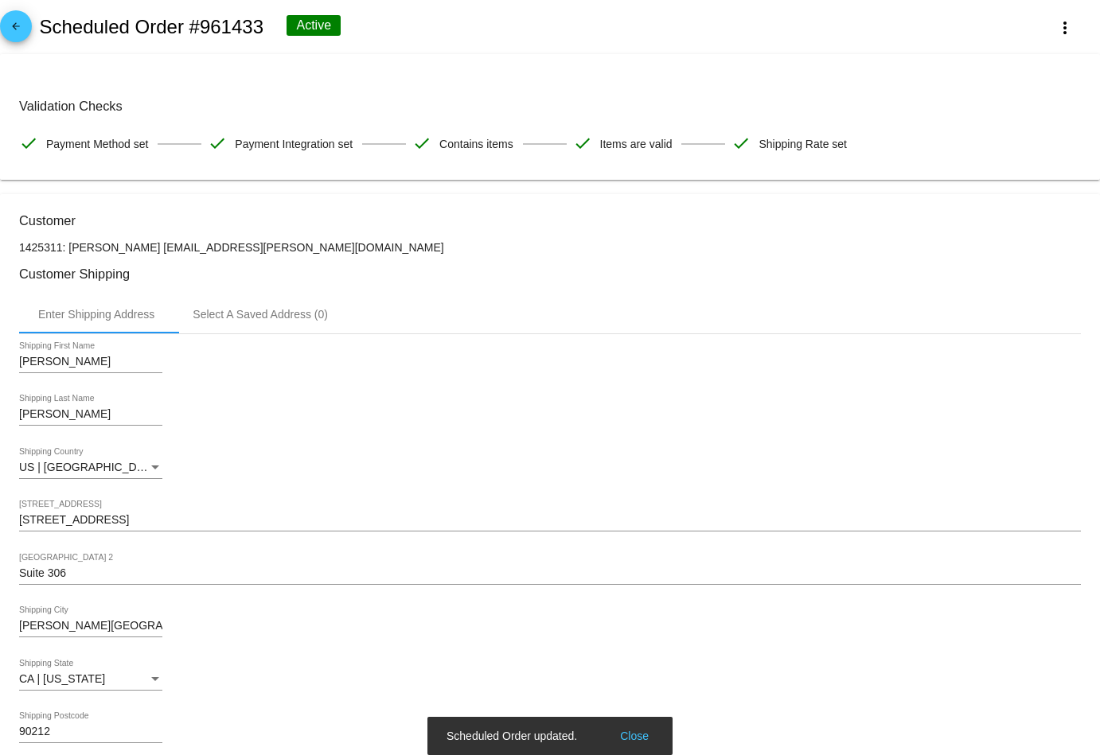
scroll to position [0, 0]
click at [24, 30] on mat-icon "arrow_back" at bounding box center [15, 30] width 19 height 19
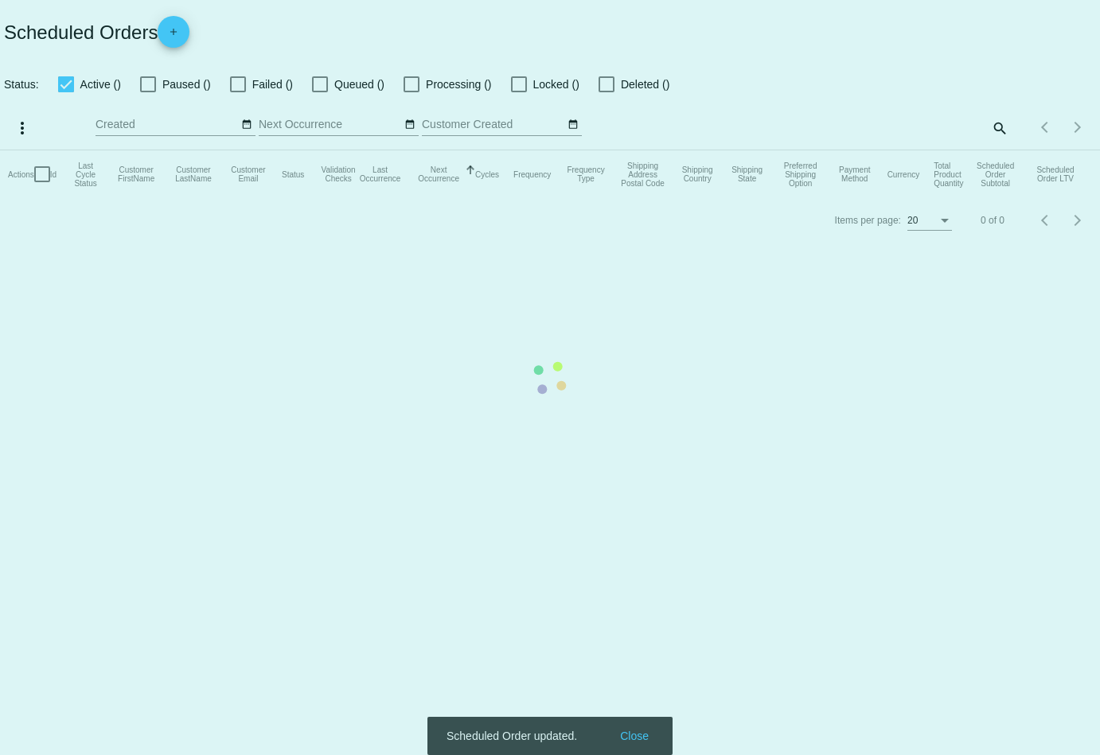
checkbox input "true"
